Goal: Transaction & Acquisition: Subscribe to service/newsletter

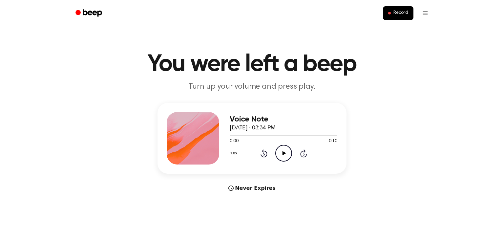
click at [280, 153] on icon "Play Audio" at bounding box center [283, 153] width 17 height 17
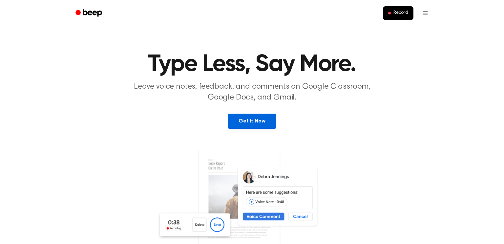
click at [260, 127] on link "Get It Now" at bounding box center [252, 121] width 48 height 15
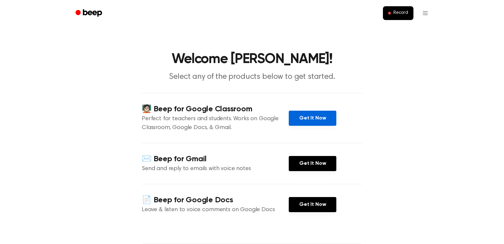
click at [316, 119] on link "Get It Now" at bounding box center [313, 118] width 48 height 15
